Goal: Information Seeking & Learning: Check status

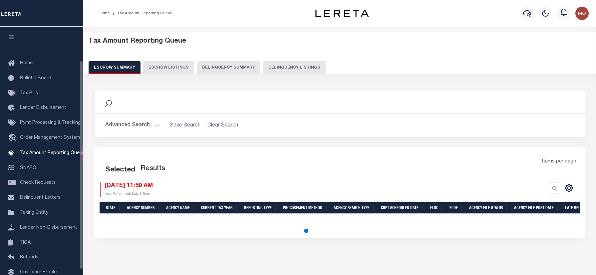
click at [279, 65] on button "Delinquency Listings" at bounding box center [294, 67] width 63 height 13
select select
select select "100"
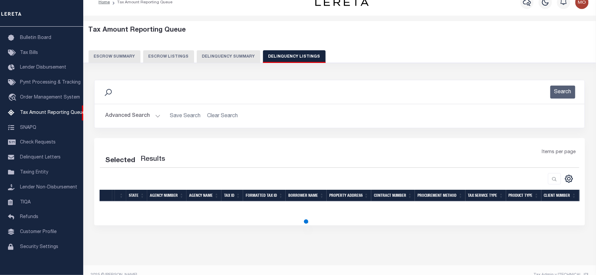
scroll to position [22, 0]
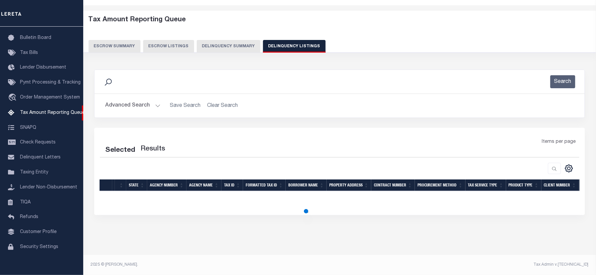
select select "100"
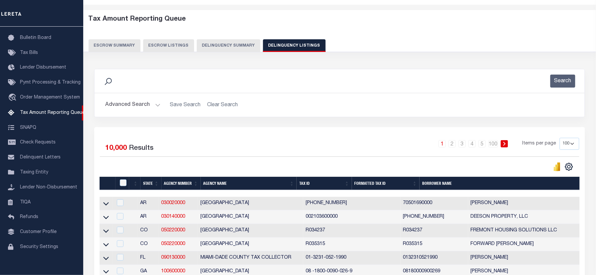
click at [137, 103] on button "Advanced Search" at bounding box center [132, 105] width 55 height 13
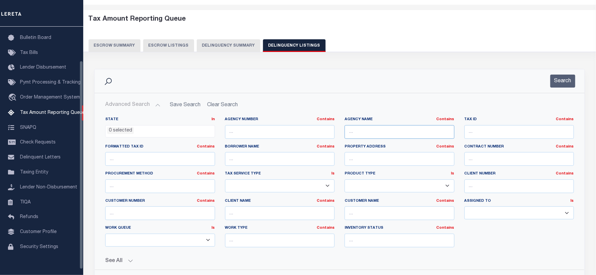
click at [373, 134] on input "text" at bounding box center [400, 132] width 110 height 14
paste input "RANDALL COUNTY"
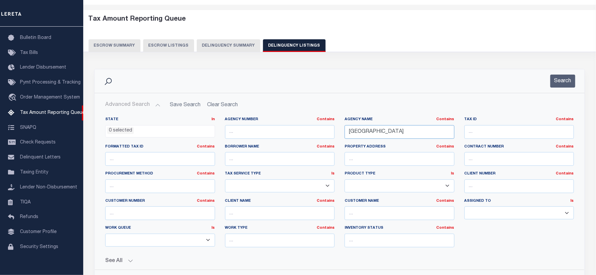
click at [359, 134] on input "RANDALL COUNTY" at bounding box center [400, 132] width 110 height 14
type input "RANDALL COUNTY"
click at [120, 130] on li "0 selected" at bounding box center [120, 130] width 27 height 7
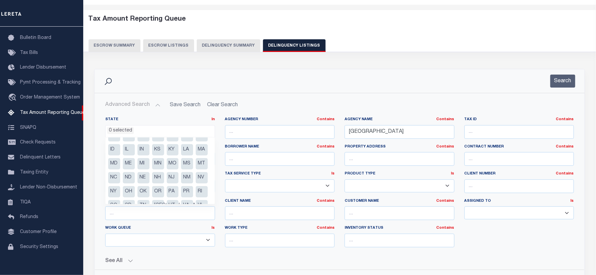
scroll to position [62, 0]
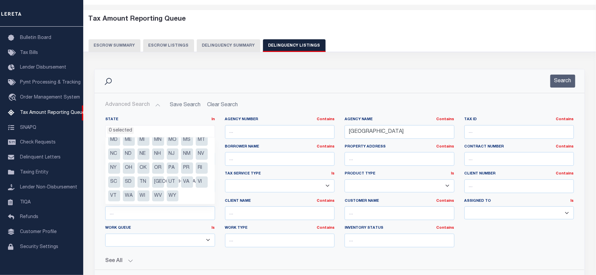
click at [160, 182] on li "[GEOGRAPHIC_DATA]" at bounding box center [158, 182] width 12 height 11
select select "[GEOGRAPHIC_DATA]"
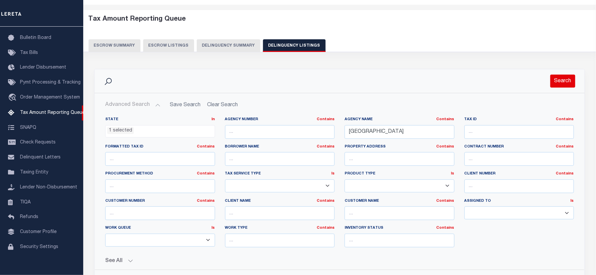
click at [562, 85] on button "Search" at bounding box center [563, 81] width 25 height 13
drag, startPoint x: 562, startPoint y: 85, endPoint x: 561, endPoint y: 92, distance: 7.7
click at [561, 92] on div "Search" at bounding box center [340, 81] width 490 height 24
click at [562, 91] on div "Search" at bounding box center [340, 81] width 490 height 24
click at [562, 87] on button "Search" at bounding box center [563, 81] width 25 height 13
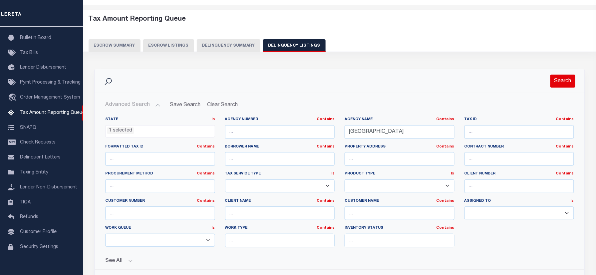
click at [562, 86] on button "Search" at bounding box center [563, 81] width 25 height 13
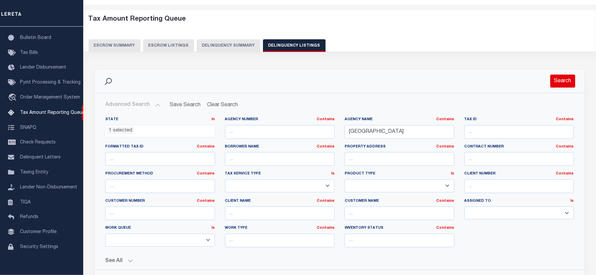
click at [562, 86] on button "Search" at bounding box center [563, 81] width 25 height 13
click at [560, 80] on button "Search" at bounding box center [563, 81] width 25 height 13
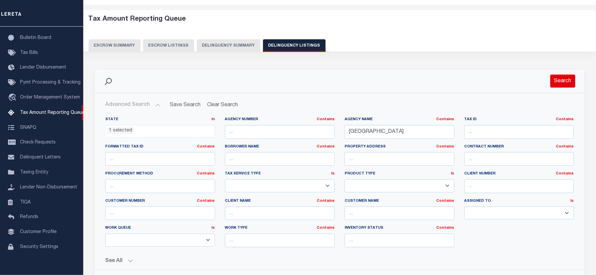
click at [560, 81] on button "Search" at bounding box center [563, 81] width 25 height 13
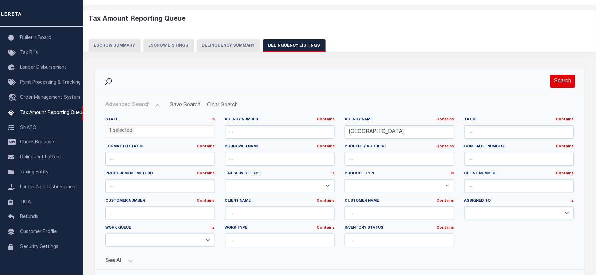
click at [560, 81] on button "Search" at bounding box center [563, 81] width 25 height 13
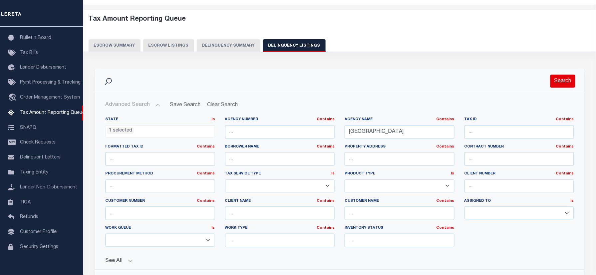
click at [560, 81] on button "Search" at bounding box center [563, 81] width 25 height 13
drag, startPoint x: 560, startPoint y: 81, endPoint x: 558, endPoint y: 85, distance: 3.9
click at [558, 85] on button "Search" at bounding box center [563, 81] width 25 height 13
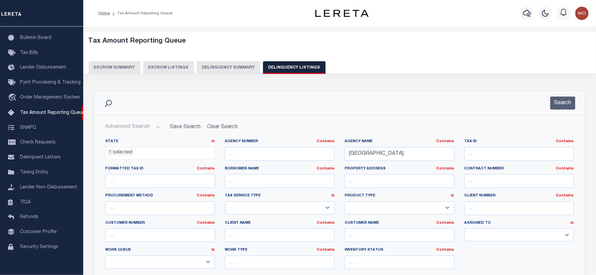
click at [581, 13] on img "button" at bounding box center [582, 13] width 13 height 13
click at [556, 46] on span "Sign out" at bounding box center [555, 47] width 19 height 5
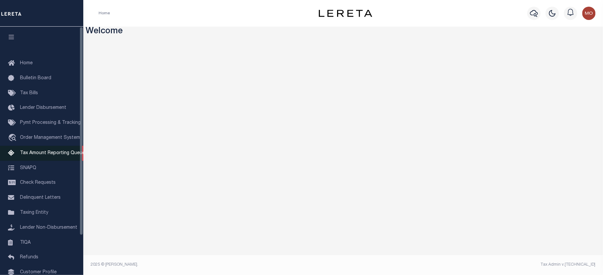
click at [34, 154] on span "Tax Amount Reporting Queue" at bounding box center [52, 153] width 65 height 5
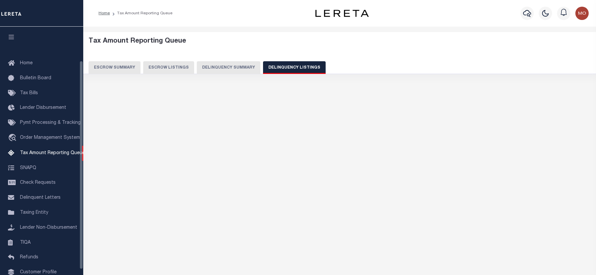
select select
select select "100"
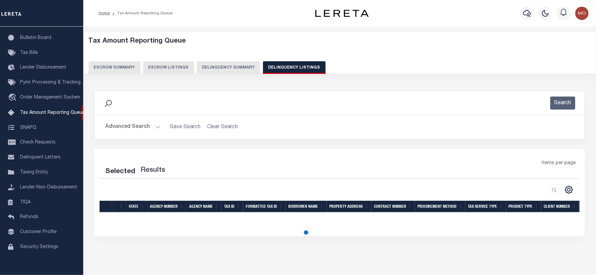
click at [135, 130] on button "Advanced Search" at bounding box center [132, 127] width 55 height 13
select select "100"
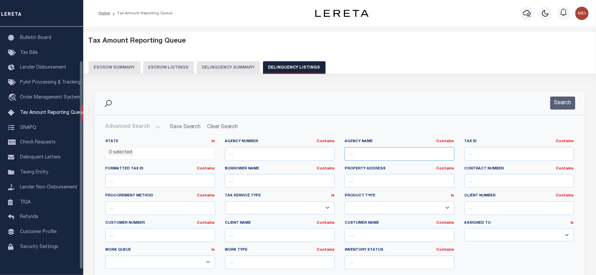
click at [366, 155] on input "text" at bounding box center [400, 154] width 110 height 14
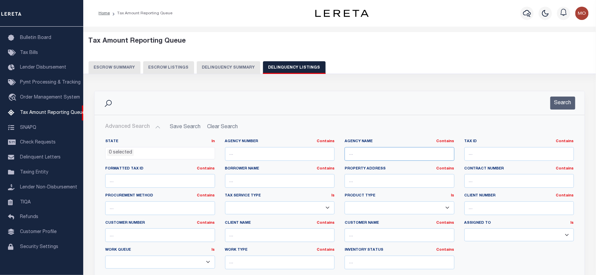
paste input "RANDALL COUNTY"
click at [361, 152] on input "RANDALL COUNTY" at bounding box center [400, 154] width 110 height 14
type input "RANDALL COUNTY"
click at [126, 158] on span "0 selected" at bounding box center [160, 153] width 110 height 13
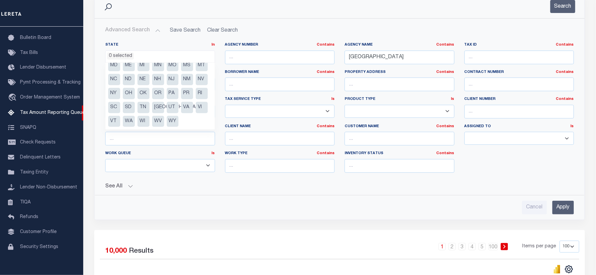
scroll to position [133, 0]
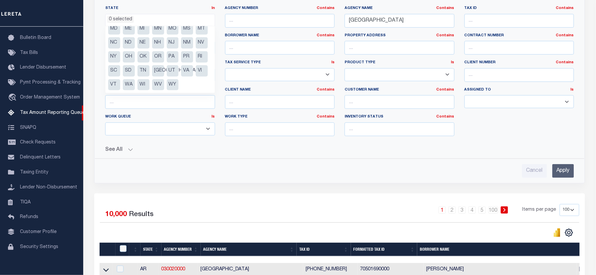
click at [156, 71] on li "[GEOGRAPHIC_DATA]" at bounding box center [158, 70] width 12 height 11
select select "[GEOGRAPHIC_DATA]"
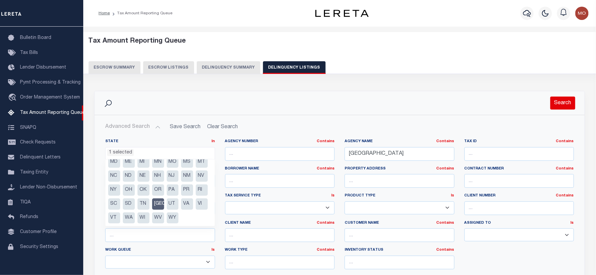
click at [557, 102] on button "Search" at bounding box center [563, 103] width 25 height 13
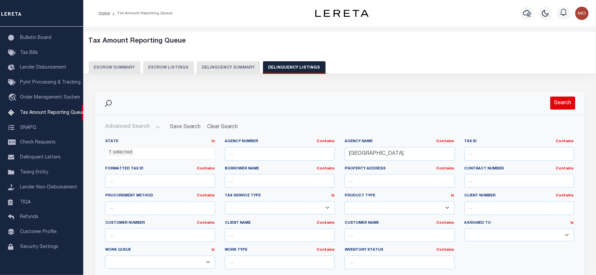
click at [558, 103] on button "Search" at bounding box center [563, 103] width 25 height 13
click at [559, 103] on button "Search" at bounding box center [563, 103] width 25 height 13
click at [559, 106] on button "Search" at bounding box center [563, 103] width 25 height 13
click at [568, 103] on button "Search" at bounding box center [563, 103] width 25 height 13
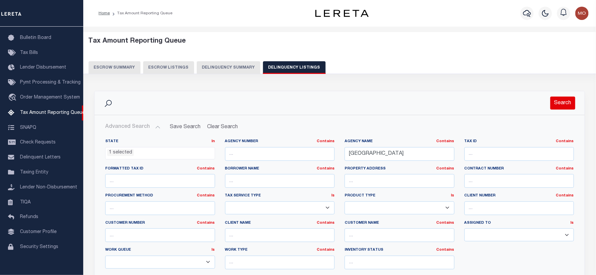
click at [568, 107] on button "Search" at bounding box center [563, 103] width 25 height 13
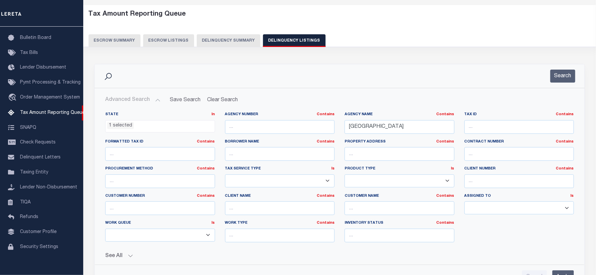
scroll to position [89, 0]
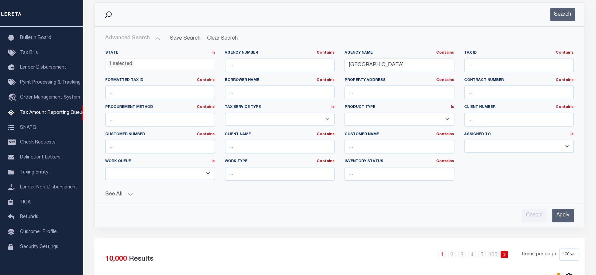
click at [562, 216] on input "Apply" at bounding box center [564, 216] width 22 height 14
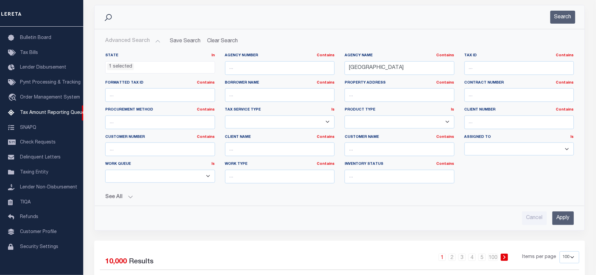
scroll to position [0, 0]
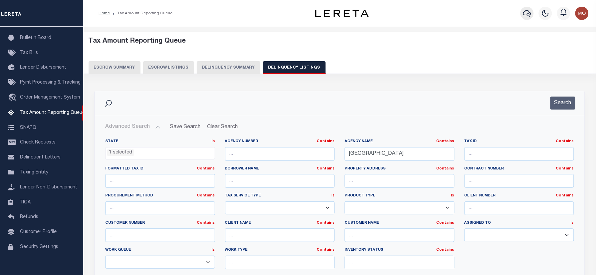
click at [529, 15] on icon "button" at bounding box center [527, 13] width 8 height 8
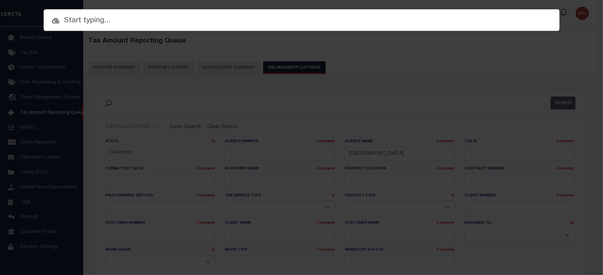
click at [104, 18] on input "text" at bounding box center [302, 21] width 516 height 12
paste input "8002020891"
type input "8002020891"
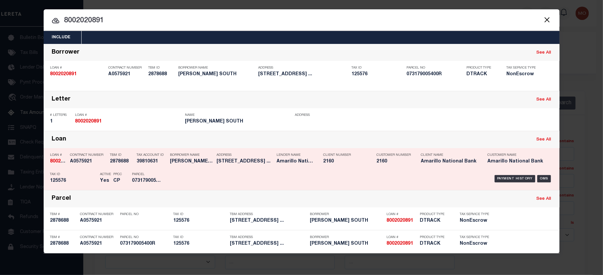
click at [139, 175] on p "Parcel" at bounding box center [147, 175] width 30 height 4
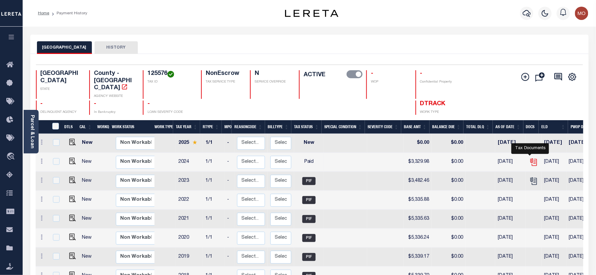
click at [530, 158] on icon "" at bounding box center [534, 162] width 9 height 9
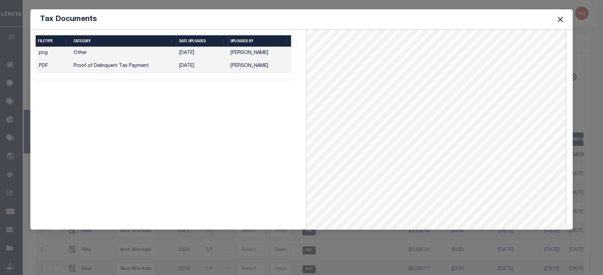
scroll to position [59, 0]
click at [565, 19] on span at bounding box center [560, 19] width 25 height 19
click at [228, 67] on td "[PERSON_NAME]" at bounding box center [260, 66] width 64 height 13
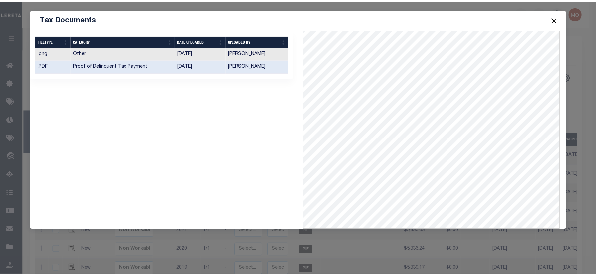
scroll to position [0, 0]
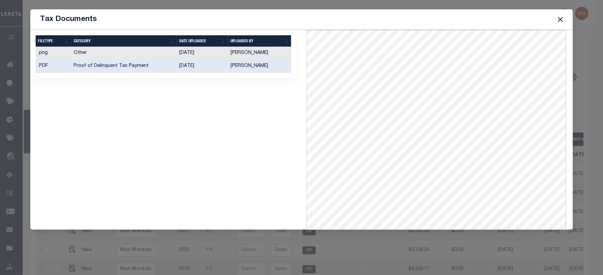
click at [561, 19] on button "Close" at bounding box center [560, 19] width 9 height 9
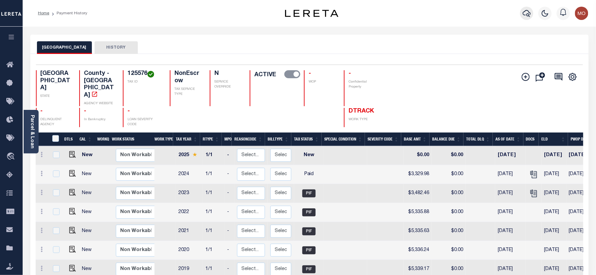
click at [527, 15] on icon "button" at bounding box center [527, 13] width 8 height 7
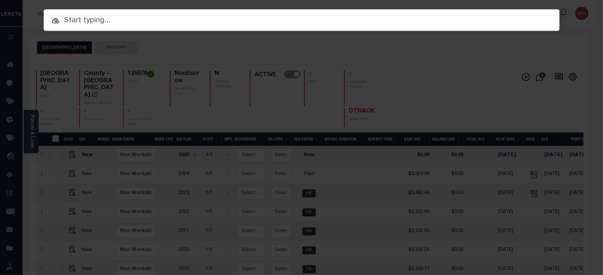
click at [133, 19] on input "text" at bounding box center [302, 21] width 516 height 12
paste input "9042075904"
type input "9042075904"
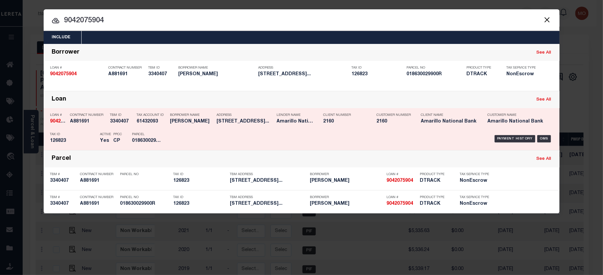
click at [148, 135] on p "Parcel" at bounding box center [147, 135] width 30 height 4
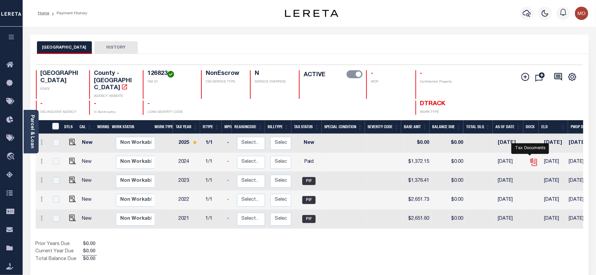
click at [531, 158] on icon "" at bounding box center [534, 162] width 9 height 9
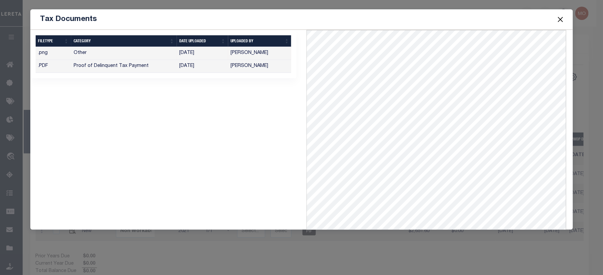
click at [230, 63] on td "[PERSON_NAME]" at bounding box center [260, 66] width 64 height 13
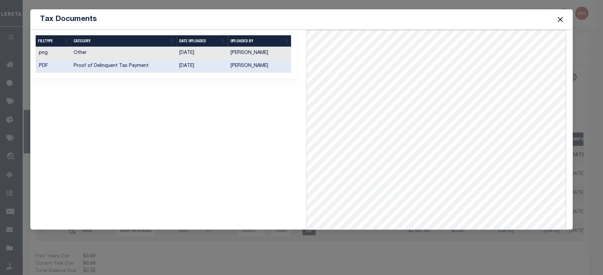
click at [560, 17] on button "Close" at bounding box center [560, 19] width 9 height 9
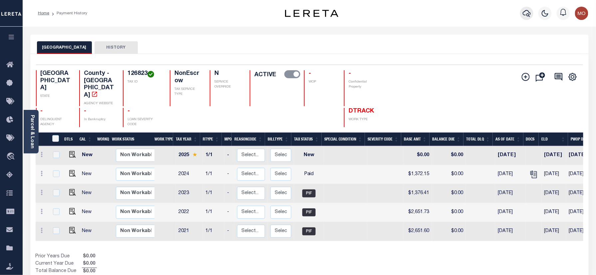
click at [525, 14] on icon "button" at bounding box center [527, 13] width 8 height 8
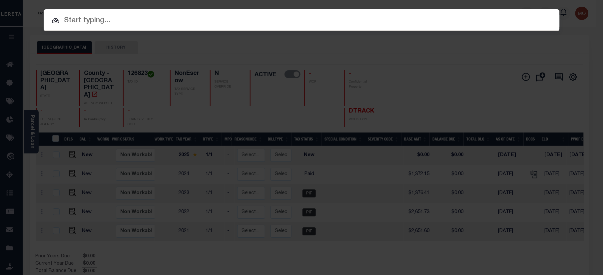
click at [90, 18] on input "text" at bounding box center [302, 21] width 516 height 12
paste input "9042094127"
type input "9042094127"
click at [123, 23] on input "9042094127" at bounding box center [302, 21] width 516 height 12
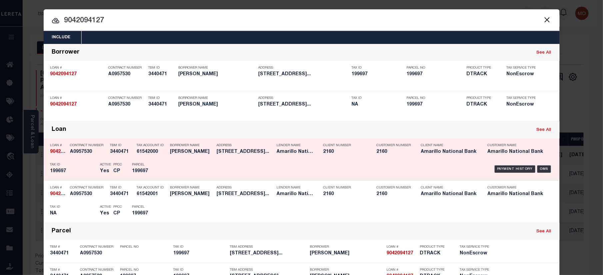
click at [91, 171] on h5 "199697" at bounding box center [73, 172] width 47 height 6
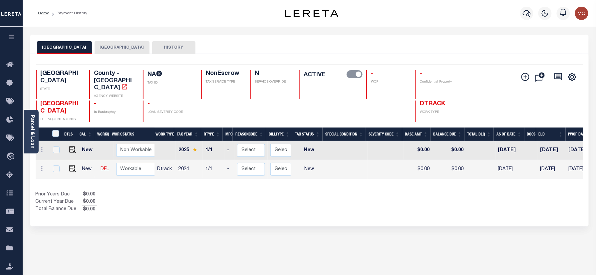
click at [107, 43] on button "[GEOGRAPHIC_DATA]" at bounding box center [122, 47] width 55 height 13
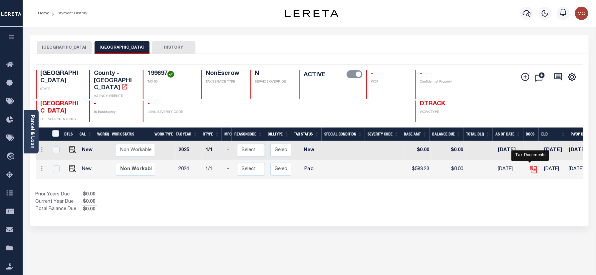
click at [530, 165] on icon "" at bounding box center [534, 169] width 9 height 9
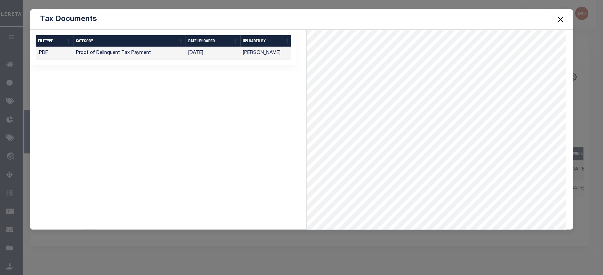
click at [153, 163] on div "1 Selected 1 Result Items per page" at bounding box center [163, 130] width 276 height 200
click at [561, 20] on button "Close" at bounding box center [560, 19] width 9 height 9
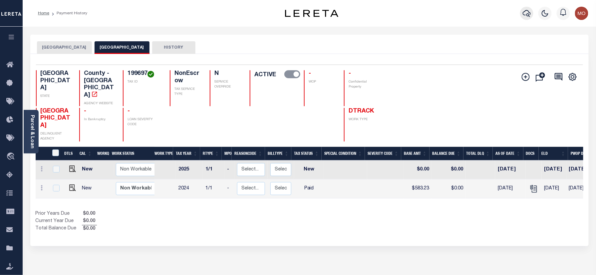
click at [524, 11] on icon "button" at bounding box center [527, 13] width 8 height 8
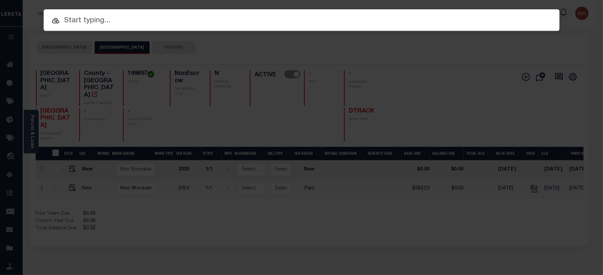
click at [139, 19] on input "text" at bounding box center [302, 21] width 516 height 12
paste input "8002200772"
type input "8002200772"
click at [111, 20] on input "8002200772" at bounding box center [302, 21] width 516 height 12
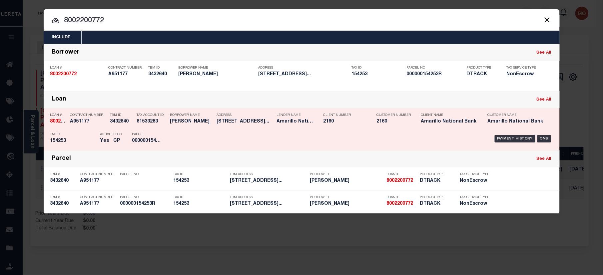
click at [95, 138] on h5 "154253" at bounding box center [73, 141] width 47 height 6
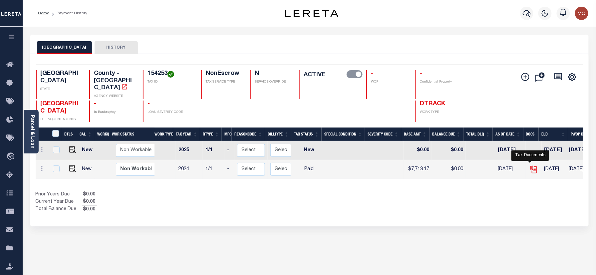
click at [530, 165] on icon "" at bounding box center [534, 169] width 9 height 9
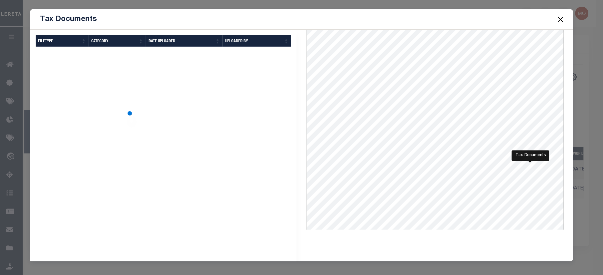
click at [235, 129] on div "Selected Results Items per page" at bounding box center [163, 175] width 276 height 291
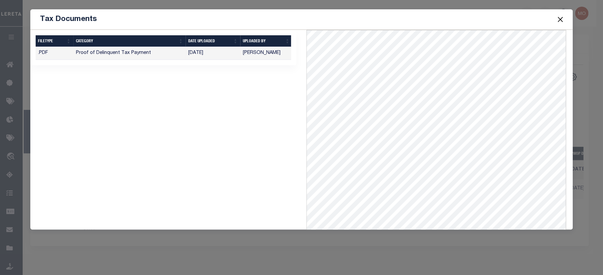
click at [562, 18] on button "Close" at bounding box center [560, 19] width 9 height 9
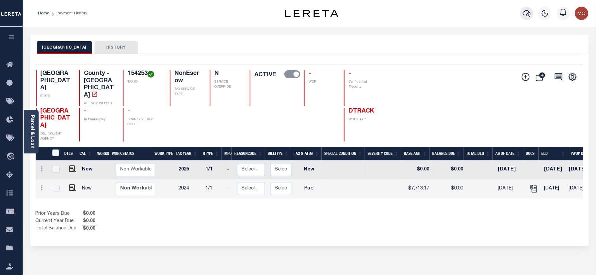
click at [526, 13] on icon "button" at bounding box center [527, 13] width 8 height 8
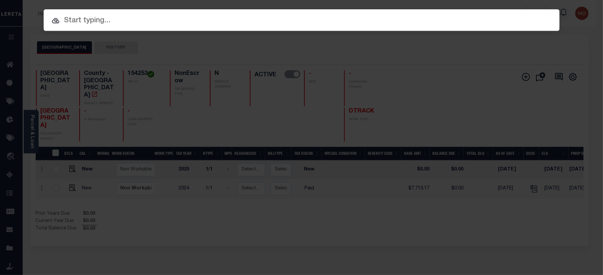
click at [102, 21] on input "text" at bounding box center [302, 21] width 516 height 12
paste input "9042094143"
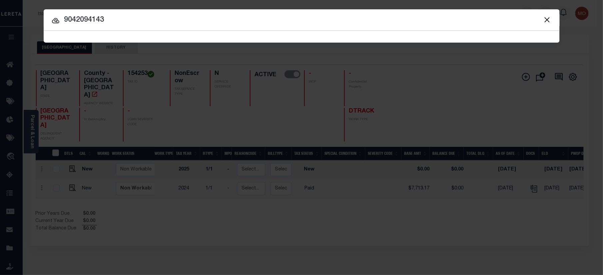
type input "9042094143"
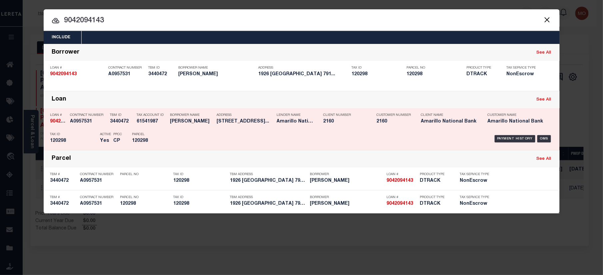
click at [153, 137] on div "Parcel 120298" at bounding box center [147, 138] width 30 height 19
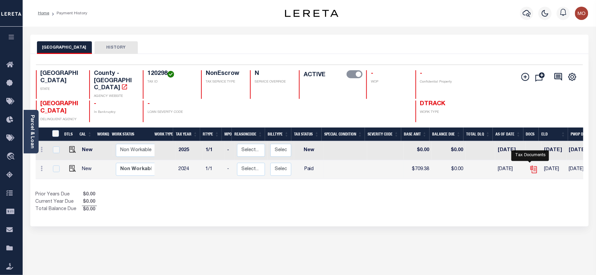
click at [531, 165] on icon "" at bounding box center [534, 169] width 9 height 9
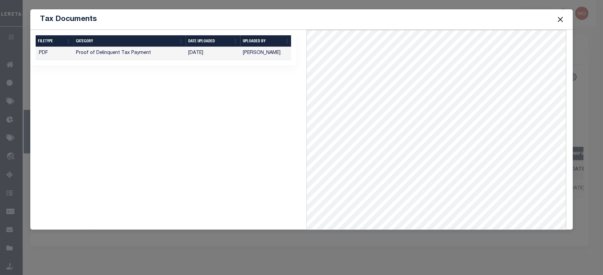
click at [557, 21] on button "Close" at bounding box center [560, 19] width 9 height 9
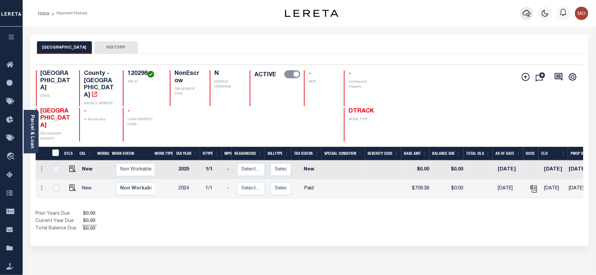
click at [528, 14] on icon "button" at bounding box center [527, 13] width 8 height 7
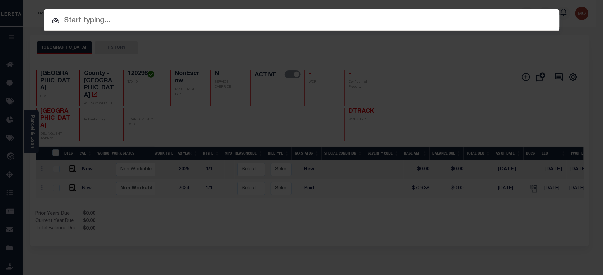
click at [95, 19] on input "text" at bounding box center [302, 21] width 516 height 12
paste input "8002500905"
type input "8002500905"
click at [112, 23] on input "8002500905" at bounding box center [302, 21] width 516 height 12
click at [115, 23] on input "8002500905" at bounding box center [302, 21] width 516 height 12
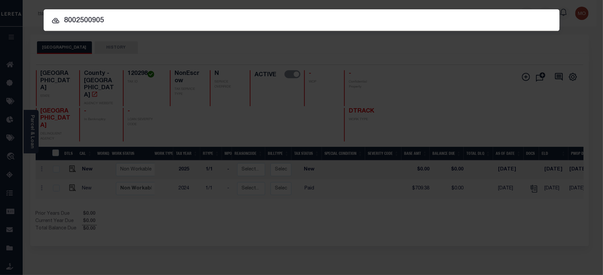
click at [114, 20] on input "8002500905" at bounding box center [302, 21] width 516 height 12
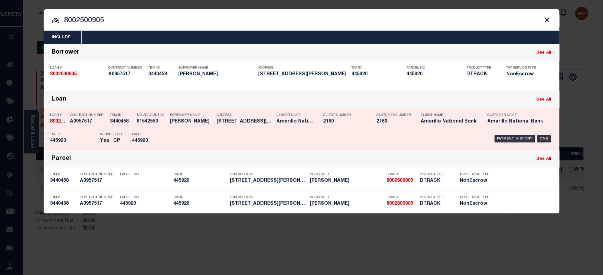
click at [129, 122] on h5 "3440458" at bounding box center [121, 122] width 23 height 6
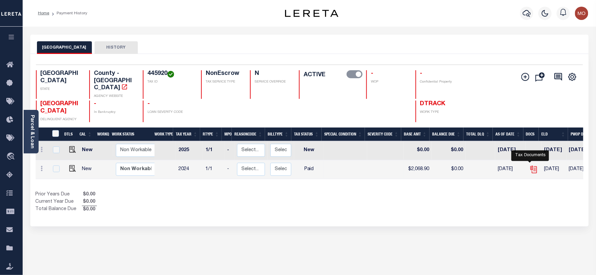
click at [530, 165] on icon "" at bounding box center [534, 169] width 9 height 9
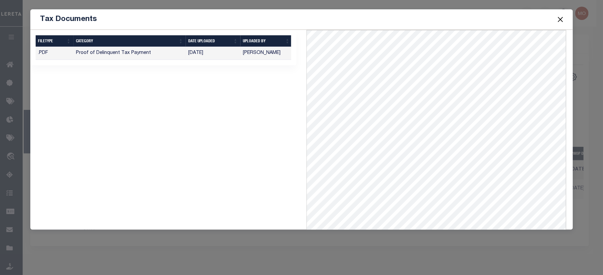
click at [231, 130] on div "1 Selected 1 Result Items per page" at bounding box center [163, 130] width 276 height 200
drag, startPoint x: 558, startPoint y: 16, endPoint x: 556, endPoint y: 22, distance: 6.3
click at [558, 16] on button "Close" at bounding box center [560, 19] width 9 height 9
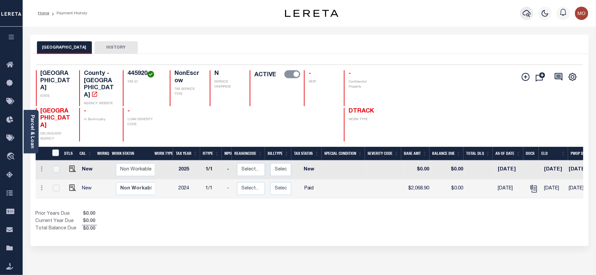
click at [524, 11] on icon "button" at bounding box center [527, 13] width 8 height 8
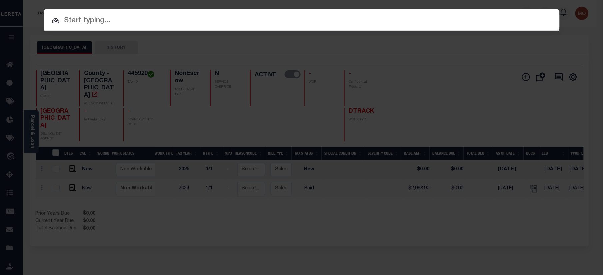
click at [104, 19] on input "text" at bounding box center [302, 21] width 516 height 12
paste input "8001502988"
type input "8001502988"
click at [133, 26] on input "8001502988" at bounding box center [302, 21] width 516 height 12
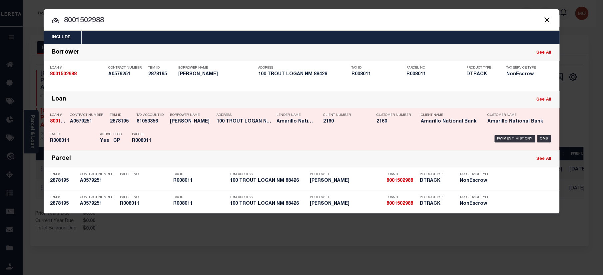
click at [124, 118] on div "TBM ID 2878195" at bounding box center [121, 119] width 23 height 19
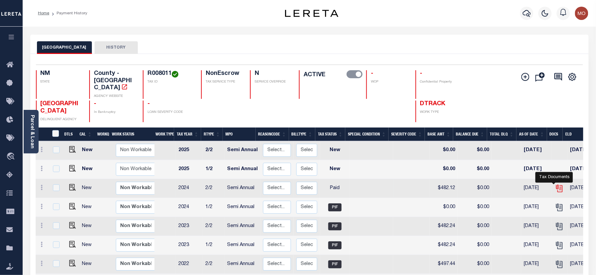
click at [558, 185] on icon "" at bounding box center [560, 188] width 5 height 7
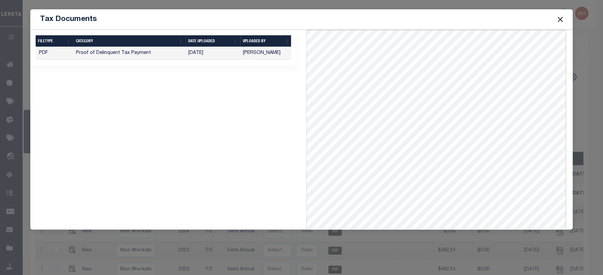
click at [564, 16] on button "Close" at bounding box center [560, 19] width 9 height 9
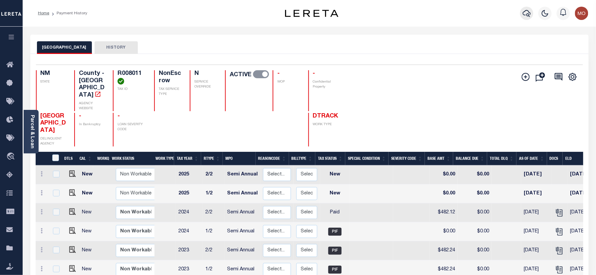
click at [528, 16] on icon "button" at bounding box center [527, 13] width 8 height 8
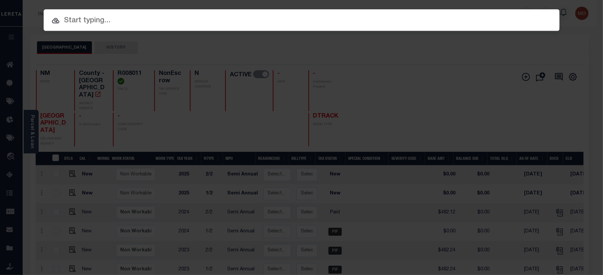
click at [78, 17] on input "text" at bounding box center [302, 21] width 516 height 12
paste input "8002501942"
type input "8002501942"
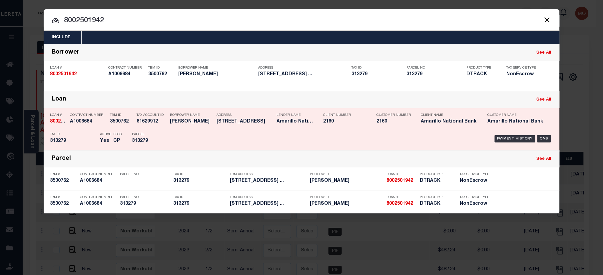
click at [141, 125] on div "Tax Account ID 61629912" at bounding box center [152, 119] width 30 height 19
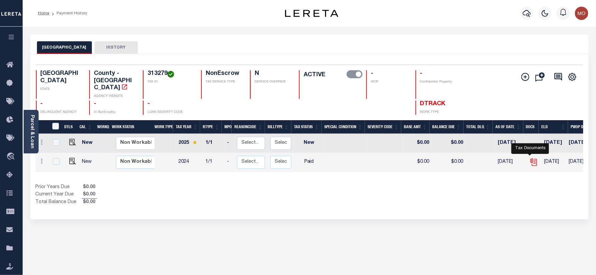
click at [531, 159] on icon "" at bounding box center [533, 161] width 5 height 5
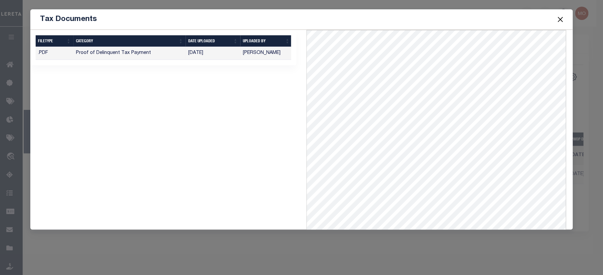
click at [563, 18] on button "Close" at bounding box center [560, 19] width 9 height 9
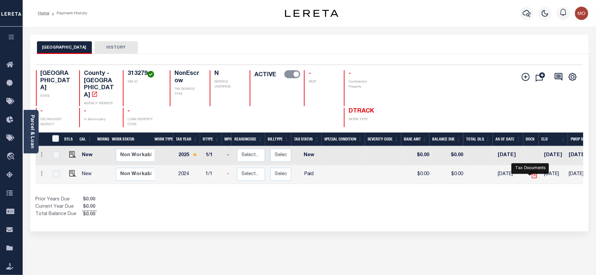
click at [530, 175] on icon "" at bounding box center [534, 174] width 9 height 9
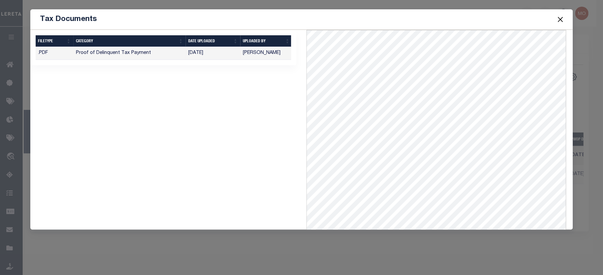
click at [274, 193] on div "1 Selected 1 Result Items per page" at bounding box center [163, 130] width 276 height 200
click at [560, 20] on button "Close" at bounding box center [560, 19] width 9 height 9
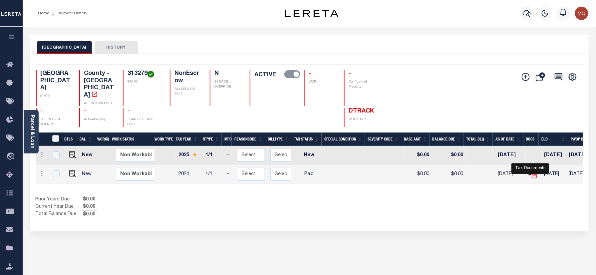
click at [531, 178] on icon "" at bounding box center [534, 174] width 9 height 9
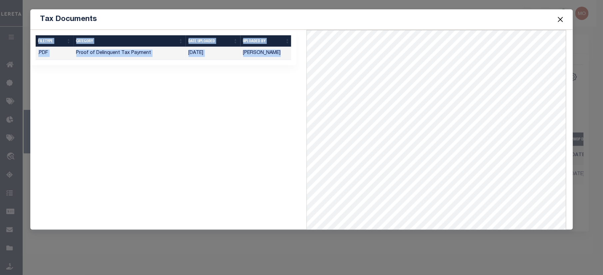
click at [204, 121] on div "1 Selected 1 Result Items per page" at bounding box center [163, 130] width 276 height 200
click at [204, 65] on div "1 Selected 1 Result Items per page" at bounding box center [163, 47] width 266 height 35
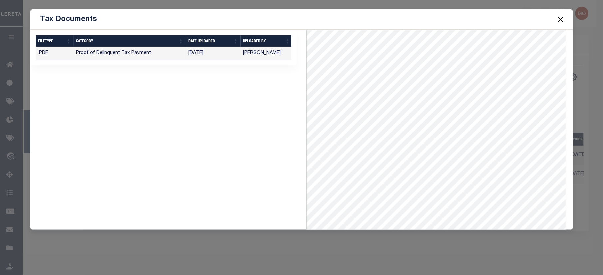
click at [560, 19] on button "Close" at bounding box center [560, 19] width 9 height 9
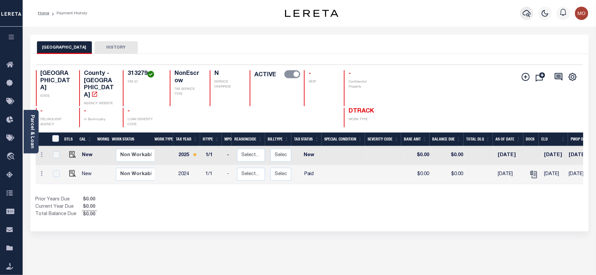
click at [525, 11] on icon "button" at bounding box center [527, 13] width 8 height 7
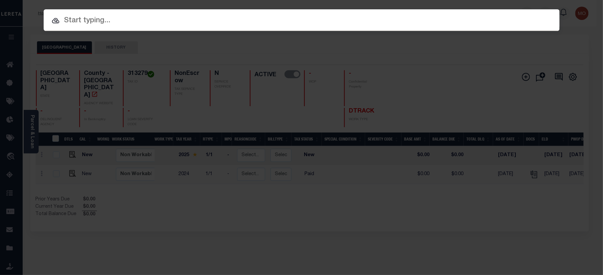
click at [78, 22] on input "text" at bounding box center [302, 21] width 516 height 12
paste input "3420028497"
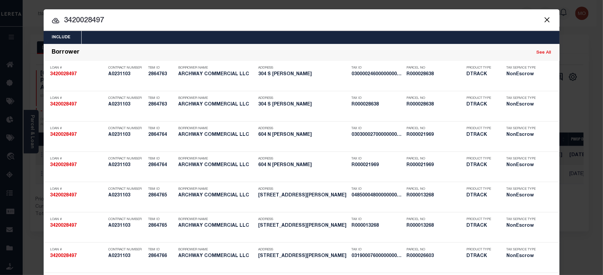
type input "3420028497"
click at [108, 24] on input "3420028497" at bounding box center [302, 21] width 516 height 12
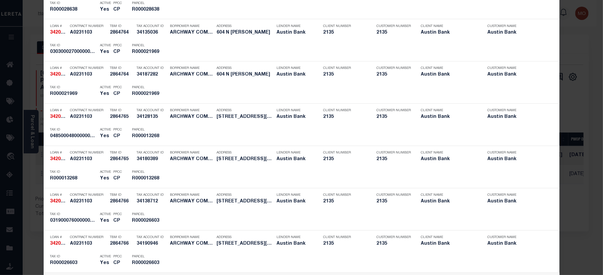
scroll to position [738, 0]
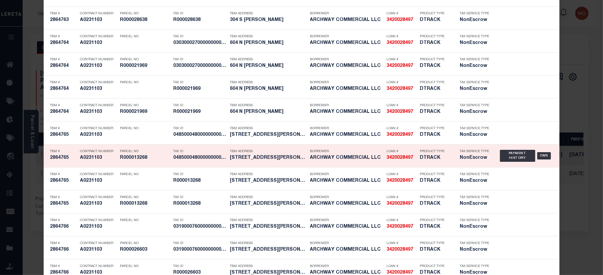
click at [176, 161] on h5 "048500048000000000000" at bounding box center [200, 158] width 53 height 6
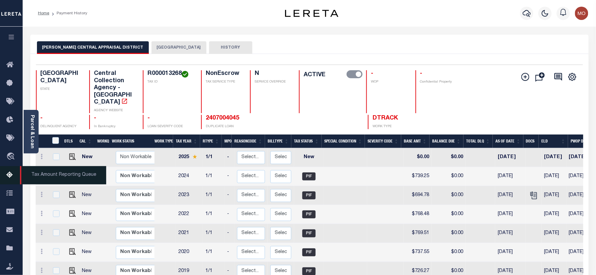
click at [9, 176] on icon at bounding box center [11, 175] width 11 height 8
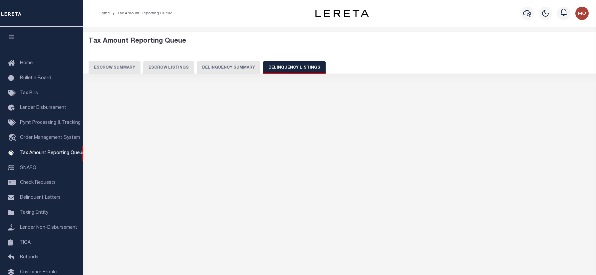
select select "100"
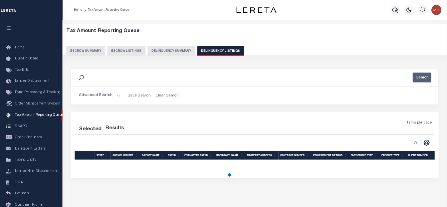
scroll to position [40, 0]
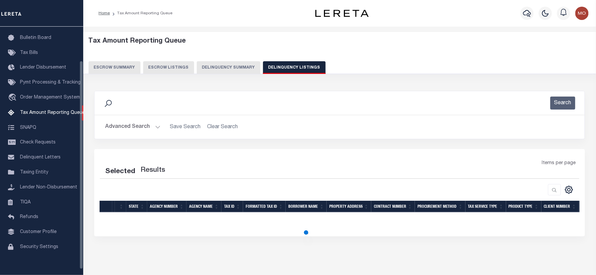
select select "100"
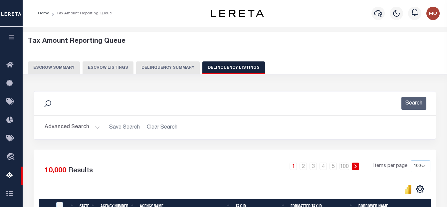
scroll to position [0, 0]
click at [53, 67] on span "Home" at bounding box center [37, 65] width 34 height 18
